Goal: Task Accomplishment & Management: Use online tool/utility

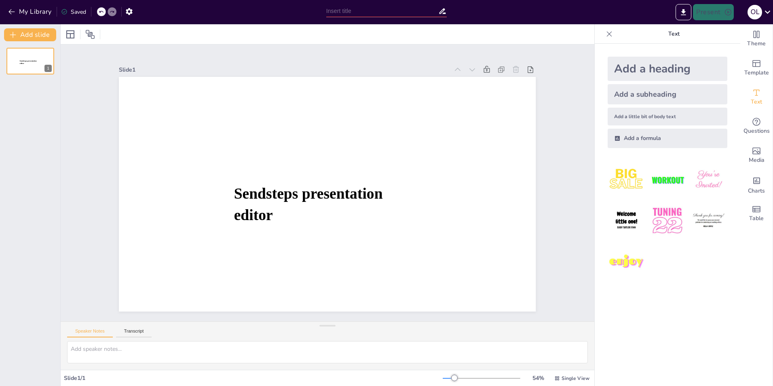
type input "Kennis van Amsterdamse Financiën: Meet & Greet Quiz"
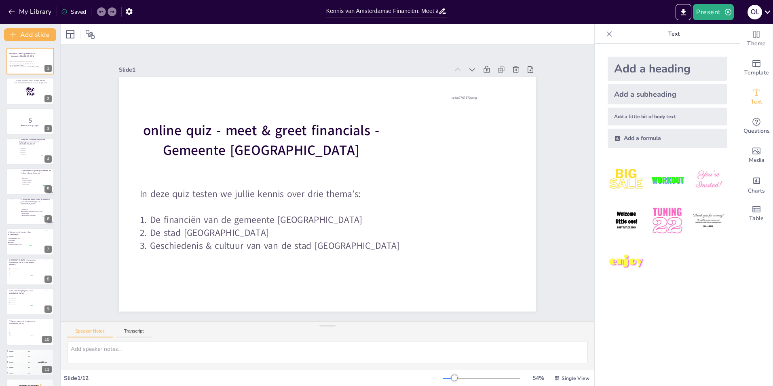
checkbox input "true"
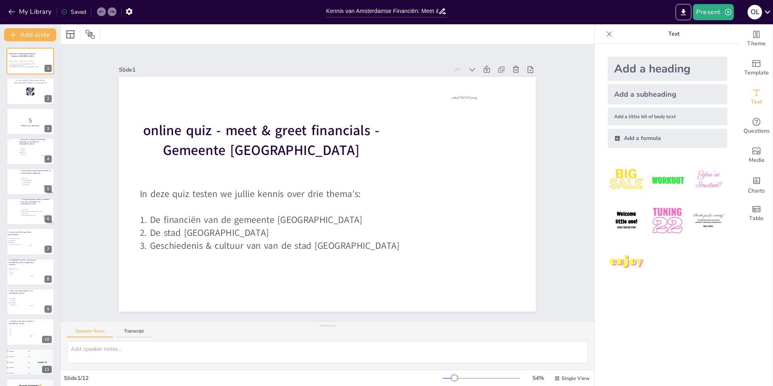
checkbox input "true"
click at [711, 11] on button "Present" at bounding box center [713, 12] width 40 height 16
click at [721, 52] on li "Play presentation" at bounding box center [726, 49] width 64 height 13
